Goal: Task Accomplishment & Management: Manage account settings

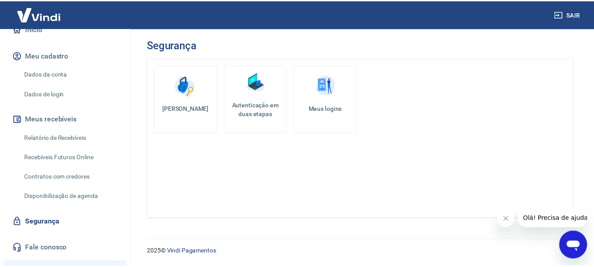
scroll to position [103, 0]
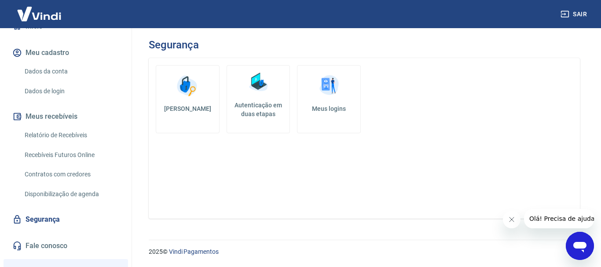
click at [326, 87] on img at bounding box center [329, 86] width 26 height 26
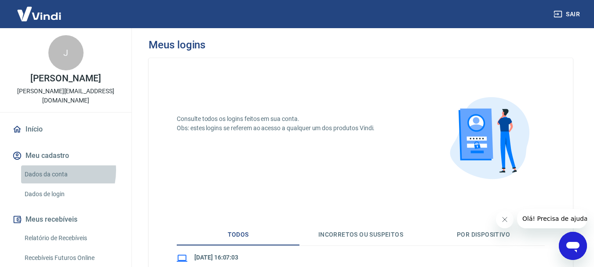
click at [44, 165] on link "Dados da conta" at bounding box center [71, 174] width 100 height 18
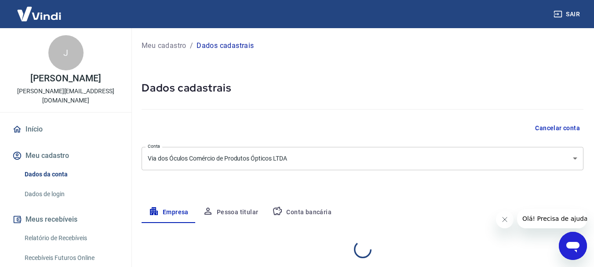
select select "RS"
select select "business"
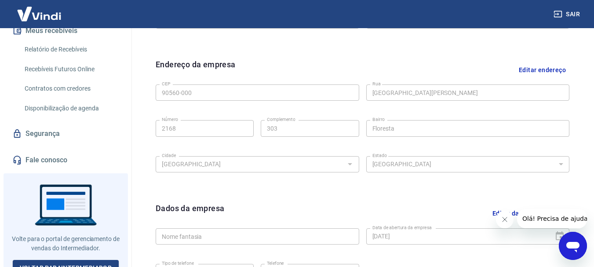
scroll to position [294, 0]
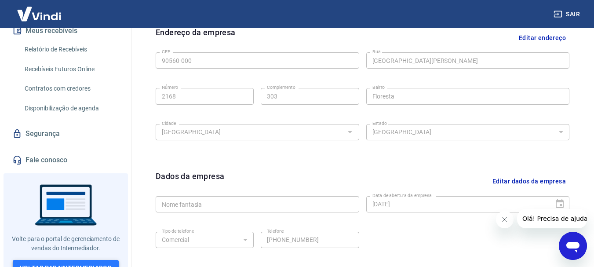
click at [63, 260] on link "Voltar para Intermediador" at bounding box center [66, 268] width 106 height 16
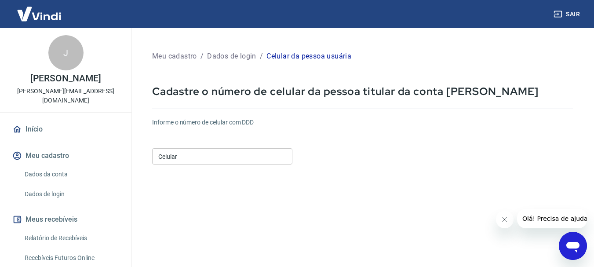
click at [183, 153] on input "Celular" at bounding box center [222, 156] width 140 height 16
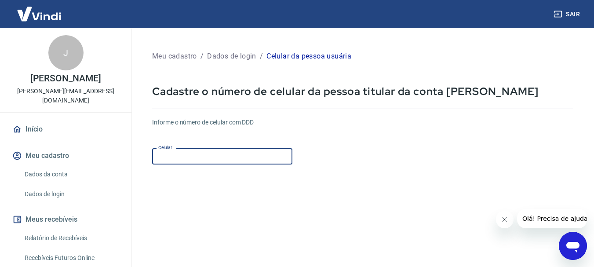
type input "[PHONE_NUMBER]"
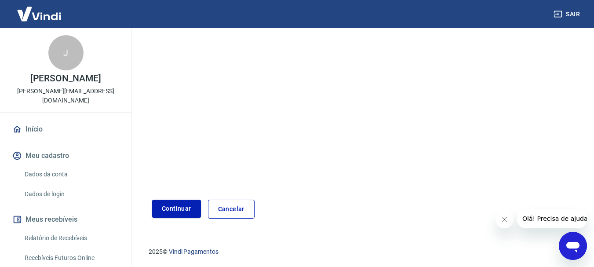
click at [500, 226] on button "Fechar mensagem da empresa" at bounding box center [505, 220] width 18 height 18
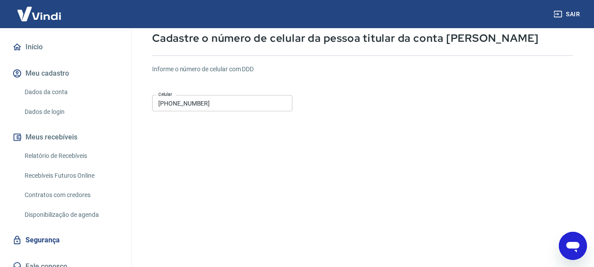
scroll to position [0, 0]
